Goal: Find specific page/section: Find specific page/section

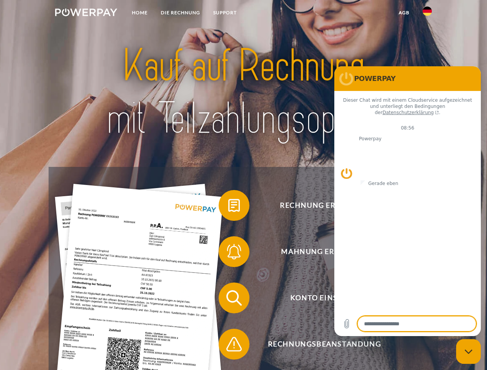
click at [86, 13] on img at bounding box center [86, 12] width 62 height 8
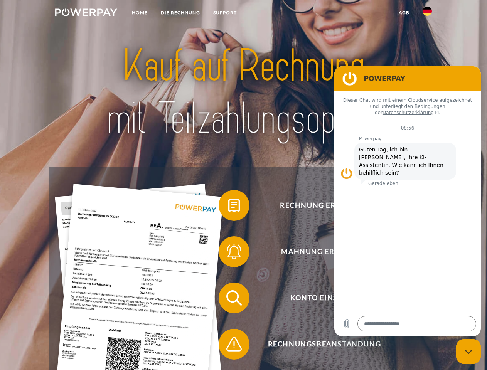
click at [427, 13] on img at bounding box center [426, 11] width 9 height 9
click at [404, 13] on link "agb" at bounding box center [404, 13] width 24 height 14
click at [228, 207] on span at bounding box center [222, 205] width 39 height 39
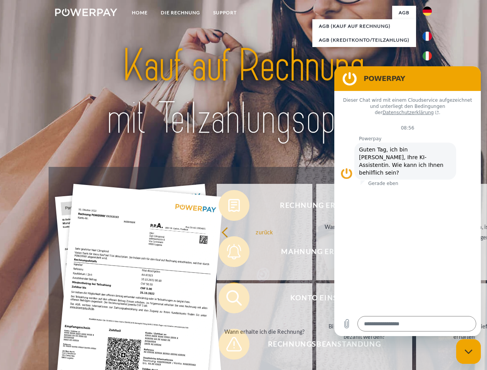
click at [228, 299] on span at bounding box center [222, 298] width 39 height 39
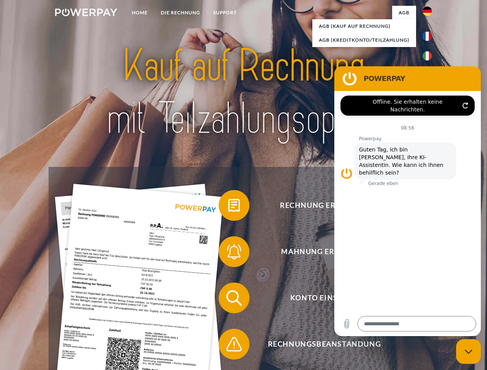
click at [228, 346] on span at bounding box center [222, 344] width 39 height 39
click at [468, 351] on icon "Messaging-Fenster schließen" at bounding box center [468, 351] width 8 height 5
type textarea "*"
